Goal: Navigation & Orientation: Go to known website

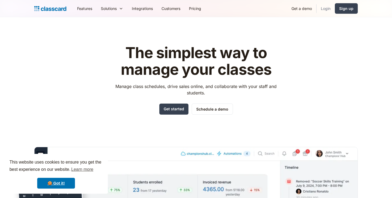
click at [327, 8] on link "Login" at bounding box center [325, 8] width 18 height 12
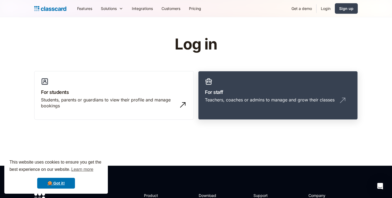
click at [242, 89] on h3 "For staff" at bounding box center [278, 92] width 146 height 7
